Goal: Information Seeking & Learning: Learn about a topic

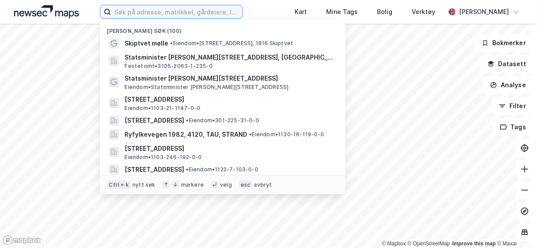
click at [171, 10] on input at bounding box center [177, 11] width 132 height 13
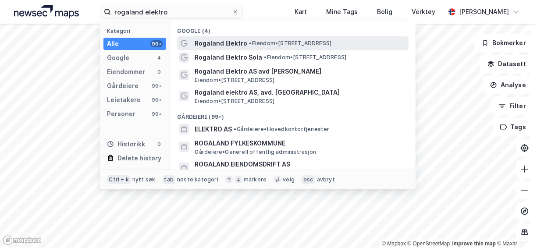
click at [240, 43] on span "Rogaland Elektro" at bounding box center [221, 43] width 53 height 11
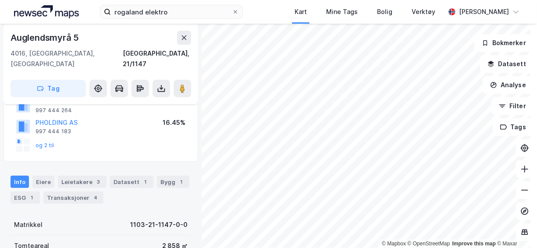
scroll to position [100, 0]
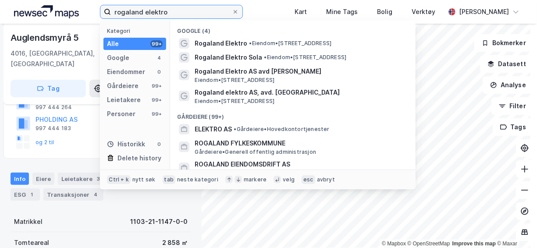
click at [178, 12] on input "rogaland elektro" at bounding box center [171, 11] width 121 height 13
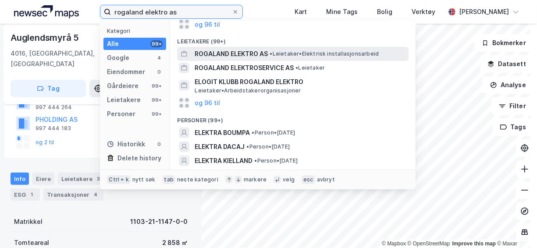
scroll to position [161, 0]
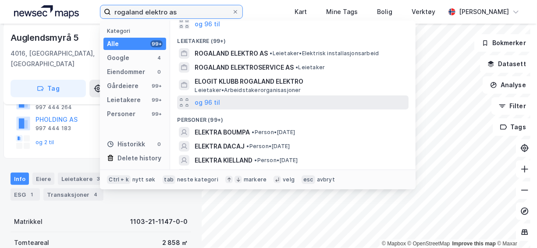
type input "rogaland elektro as"
click at [229, 102] on div "og 96 til" at bounding box center [293, 103] width 232 height 14
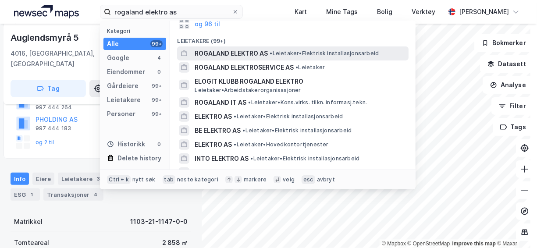
click at [236, 54] on span "ROGALAND ELEKTRO AS" at bounding box center [231, 53] width 73 height 11
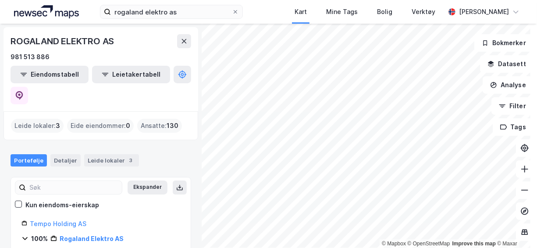
click at [43, 119] on div "Leide lokaler : 3" at bounding box center [37, 126] width 53 height 14
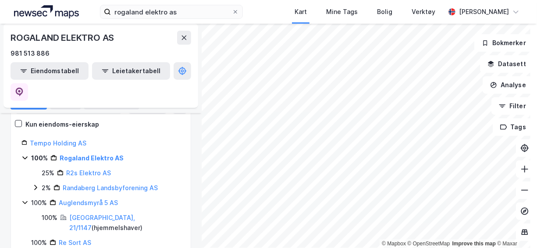
scroll to position [54, 0]
